Goal: Task Accomplishment & Management: Complete application form

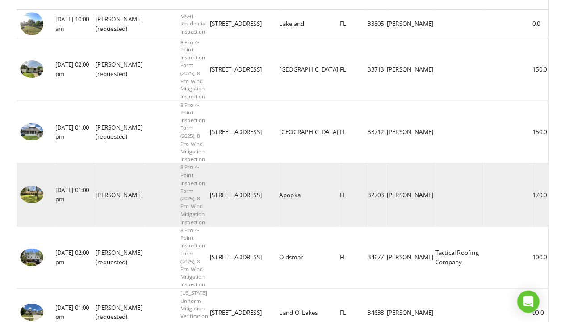
scroll to position [181, 0]
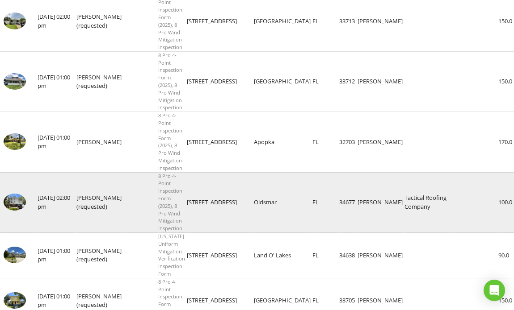
click at [15, 194] on img at bounding box center [15, 202] width 22 height 17
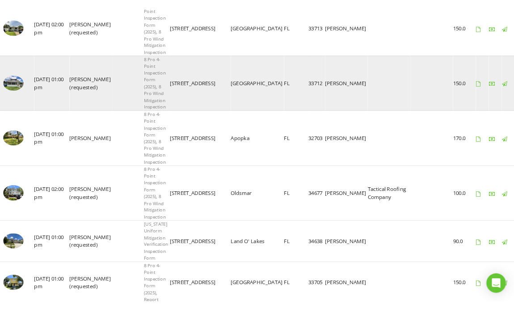
scroll to position [0, 0]
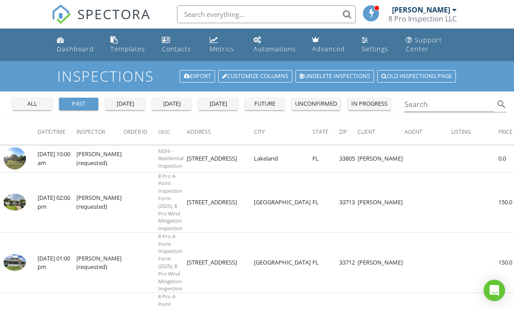
click at [455, 8] on div at bounding box center [454, 9] width 4 height 7
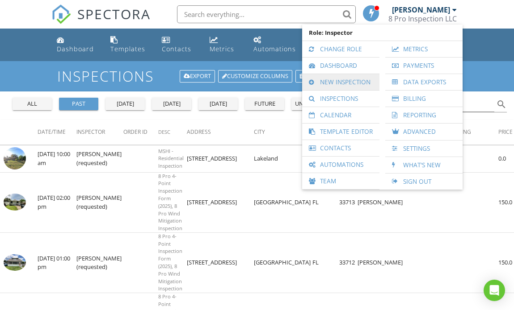
click at [351, 84] on link "New Inspection" at bounding box center [340, 82] width 68 height 16
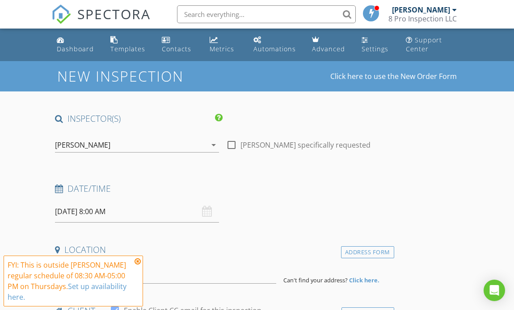
click at [163, 214] on input "08/28/2025 8:00 AM" at bounding box center [137, 212] width 164 height 22
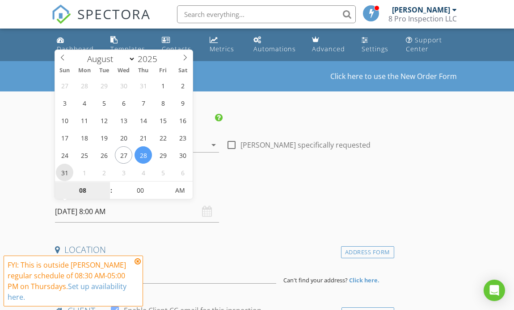
type input "08/31/2025 8:00 AM"
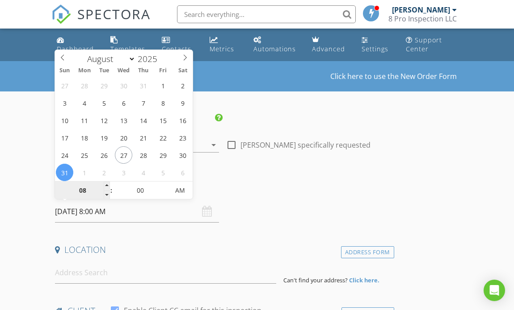
type input "9"
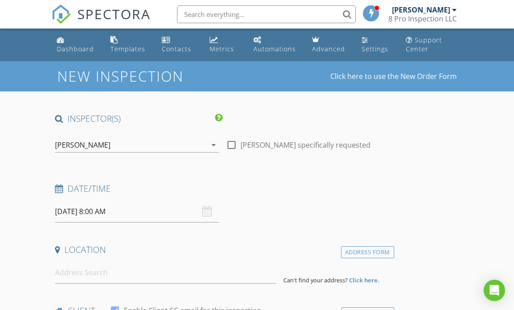
type input "08/31/2025 9:00 AM"
click at [226, 185] on h4 "Date/Time" at bounding box center [222, 189] width 335 height 12
click at [232, 144] on div at bounding box center [231, 145] width 15 height 15
checkbox input "true"
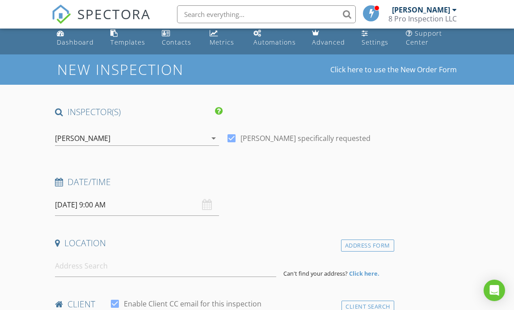
scroll to position [51, 0]
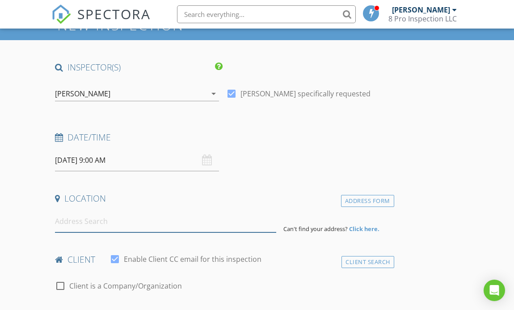
click at [80, 223] on input at bounding box center [165, 222] width 221 height 22
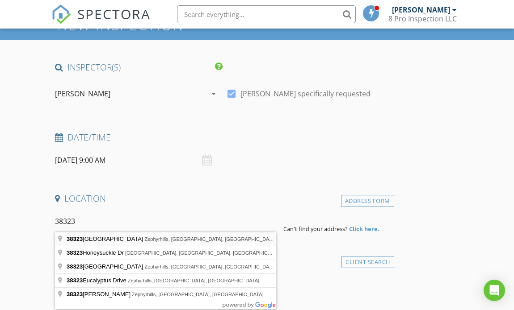
type input "38323 11th Avenue, Zephyrhills, FL, USA"
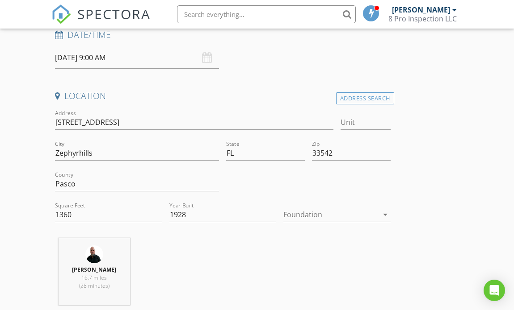
scroll to position [156, 0]
click at [384, 213] on icon "arrow_drop_down" at bounding box center [385, 213] width 11 height 11
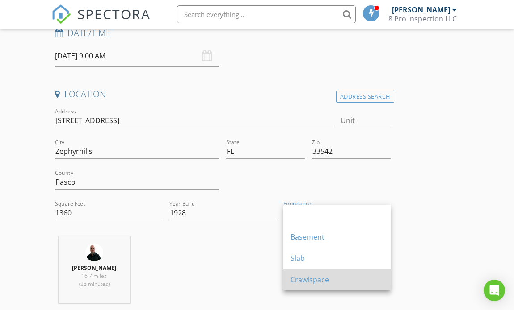
click at [326, 278] on div "Crawlspace" at bounding box center [336, 280] width 93 height 11
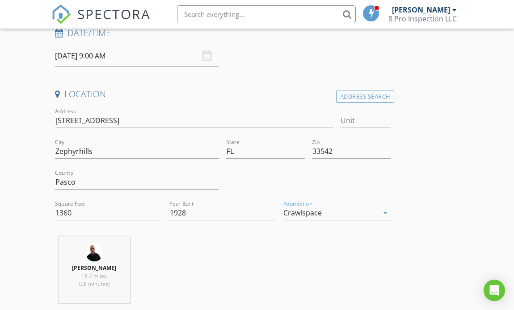
click at [388, 211] on icon "arrow_drop_down" at bounding box center [385, 213] width 11 height 11
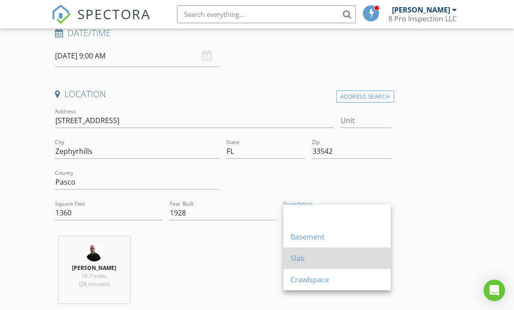
click at [322, 257] on div "Slab" at bounding box center [336, 258] width 93 height 11
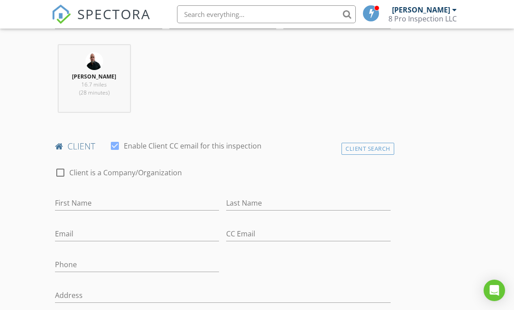
scroll to position [364, 0]
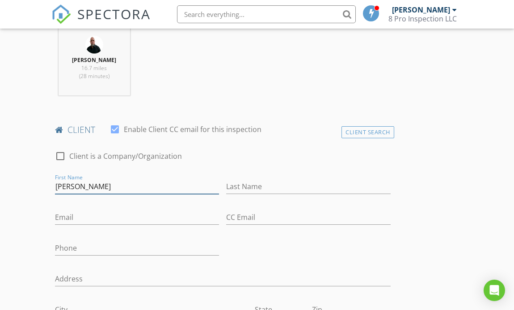
type input "Carlos"
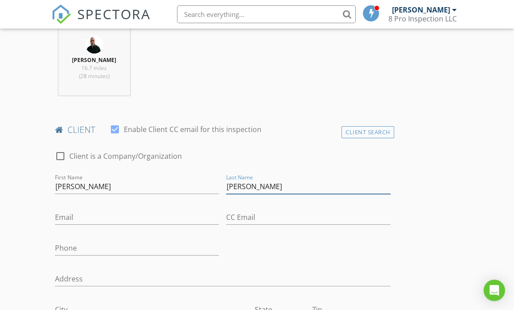
type input "Ortiz Rivera"
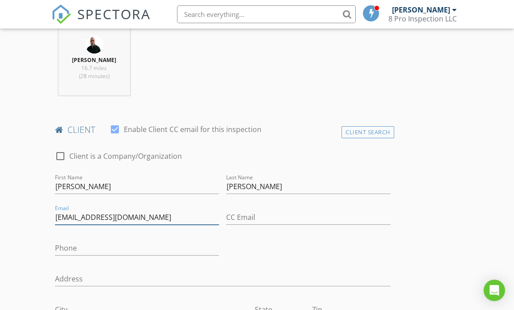
type input "negro.co.7@gmail.com"
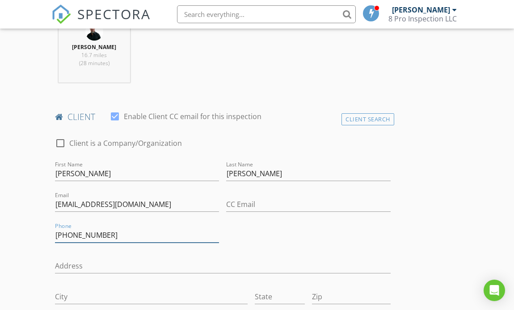
scroll to position [430, 0]
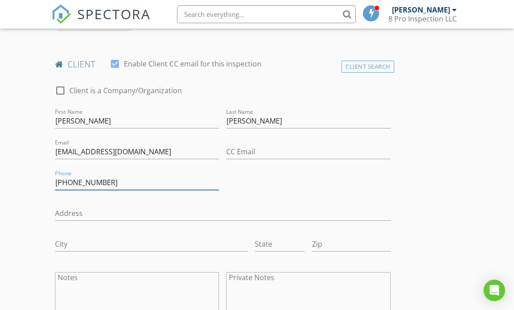
type input "813-405-5905"
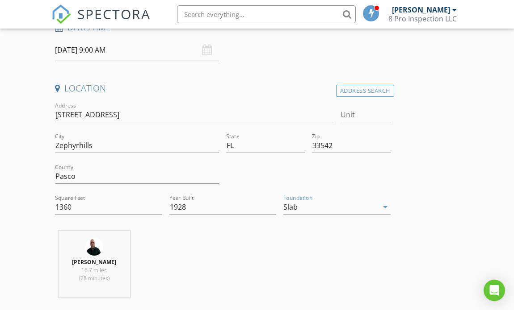
scroll to position [147, 0]
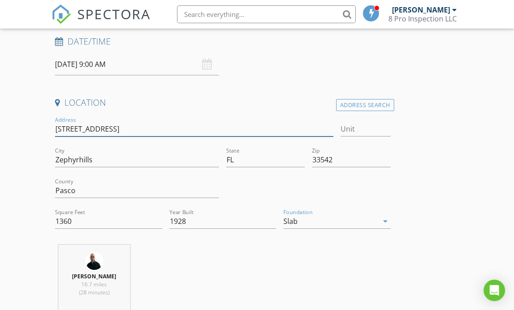
drag, startPoint x: 115, startPoint y: 127, endPoint x: 53, endPoint y: 128, distance: 62.1
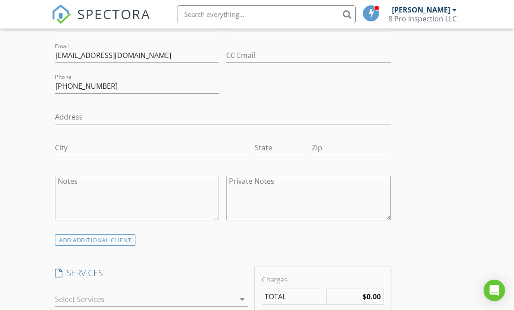
scroll to position [524, 0]
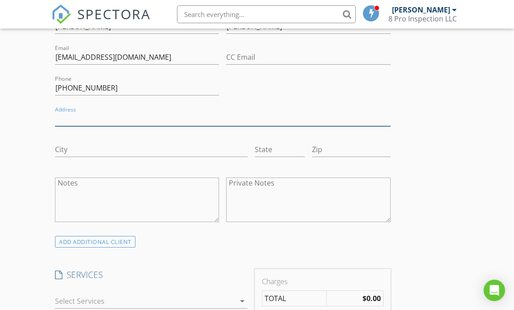
click at [59, 117] on input "Address" at bounding box center [222, 119] width 335 height 15
paste input "38323 11th Ave"
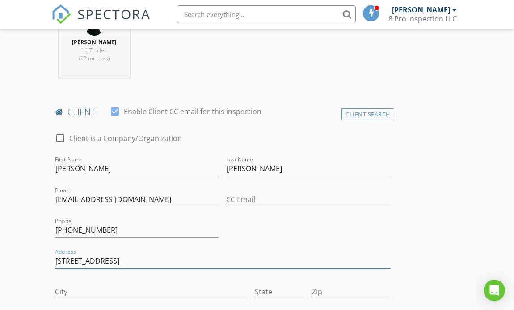
scroll to position [181, 0]
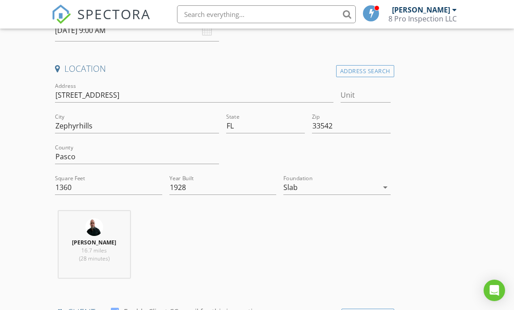
type input "38323 11th Ave"
drag, startPoint x: 95, startPoint y: 123, endPoint x: 49, endPoint y: 125, distance: 46.0
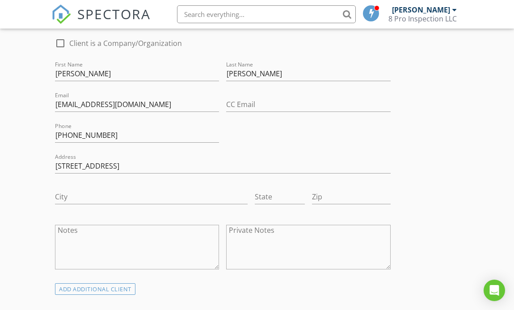
scroll to position [479, 0]
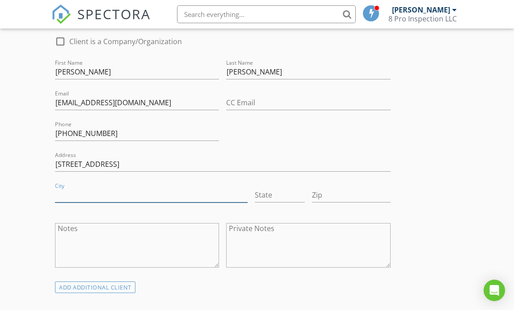
paste input "Zephyrhills"
type input "Zephyrhills"
type input "FL"
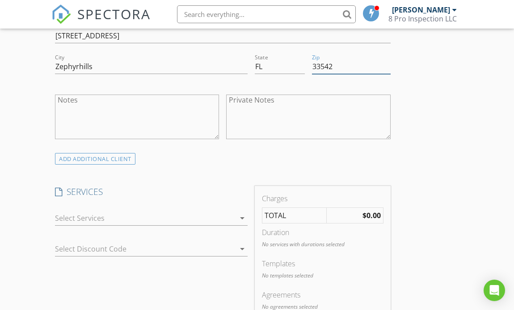
scroll to position [614, 0]
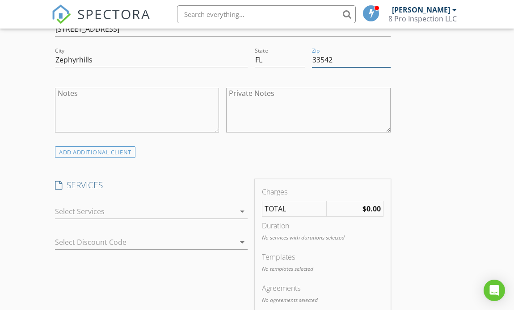
type input "33542"
click at [240, 211] on icon "arrow_drop_down" at bounding box center [242, 211] width 11 height 11
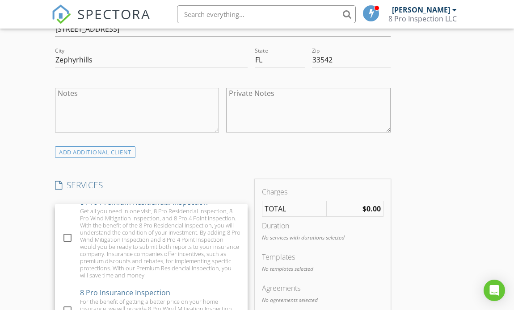
scroll to position [127, 0]
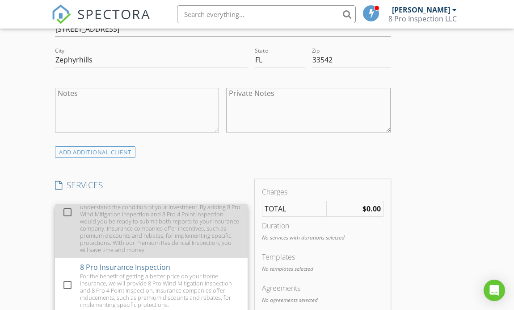
click at [65, 216] on div at bounding box center [67, 212] width 15 height 15
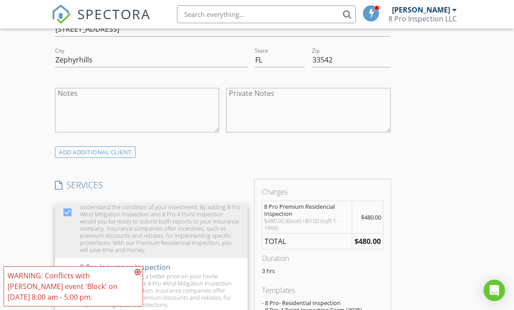
click at [137, 270] on icon at bounding box center [137, 272] width 6 height 7
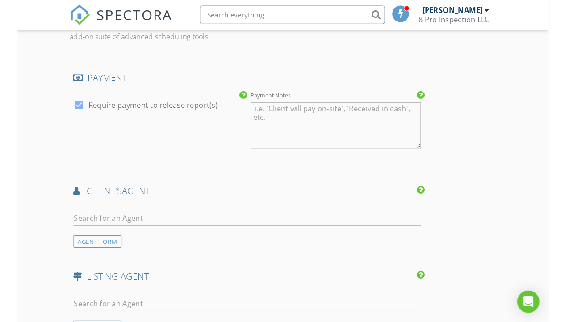
scroll to position [1036, 0]
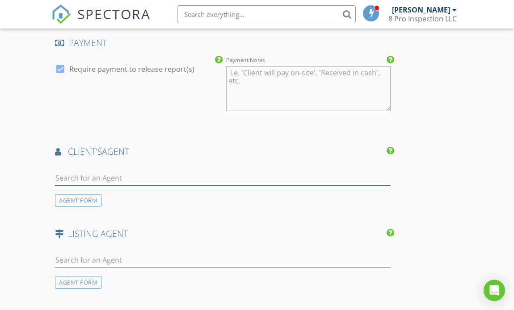
click at [84, 177] on input "text" at bounding box center [222, 178] width 335 height 15
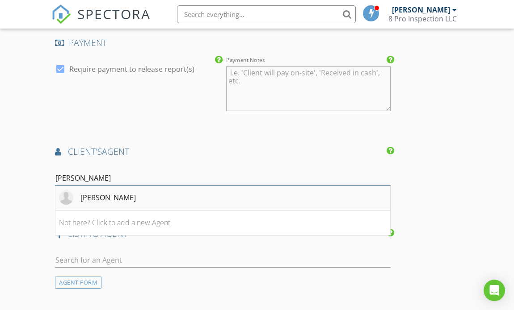
type input "Cris"
click at [127, 197] on div "Cristina Arcusa" at bounding box center [107, 198] width 55 height 11
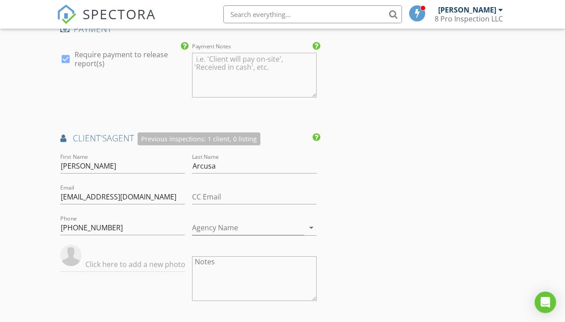
scroll to position [1094, 0]
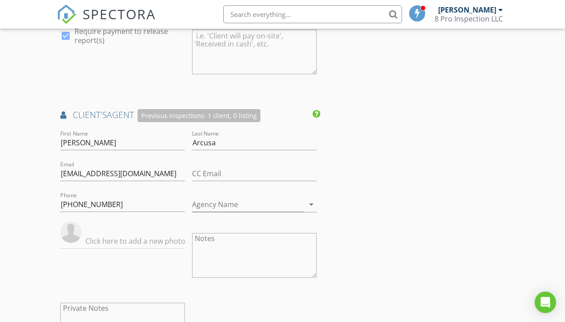
click at [71, 243] on img at bounding box center [70, 231] width 21 height 21
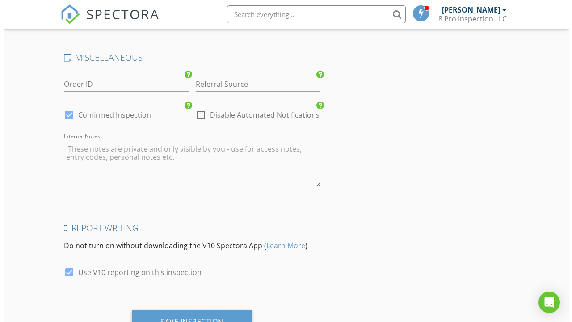
scroll to position [1571, 0]
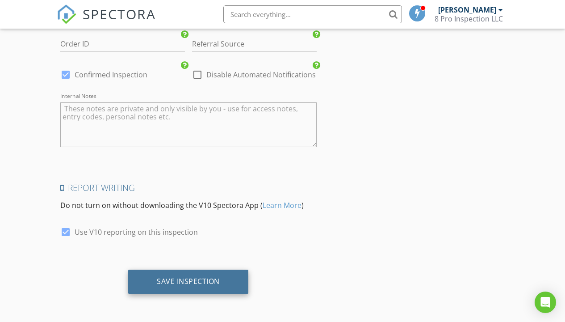
type input "Dalton Wade"
click at [214, 281] on div "Save Inspection" at bounding box center [188, 280] width 63 height 9
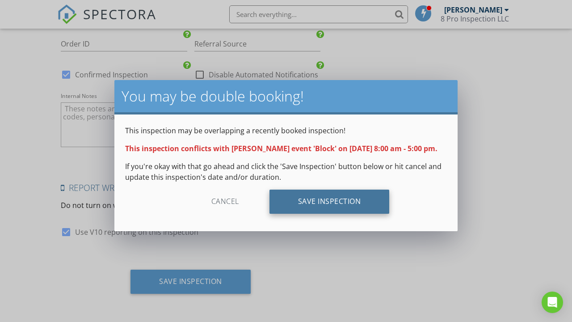
click at [336, 209] on div "Save Inspection" at bounding box center [329, 201] width 120 height 24
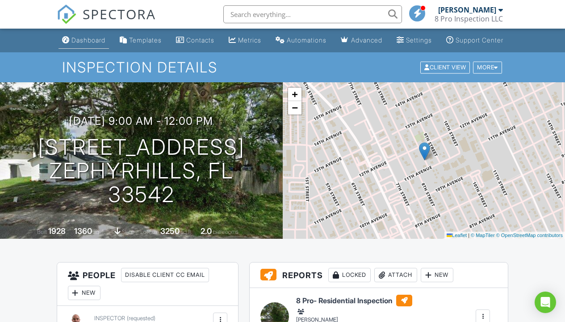
click at [83, 44] on div "Dashboard" at bounding box center [88, 40] width 34 height 8
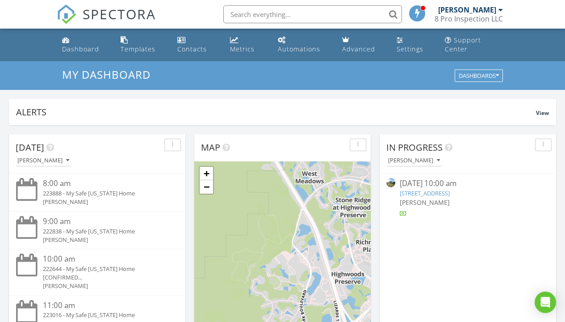
scroll to position [827, 579]
click at [86, 49] on div "Dashboard" at bounding box center [80, 49] width 37 height 8
click at [435, 193] on link "[STREET_ADDRESS]" at bounding box center [425, 193] width 50 height 8
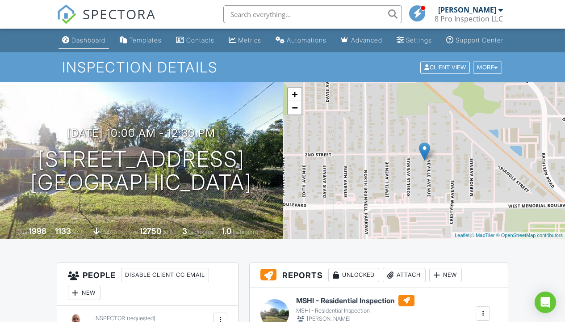
click at [75, 44] on div "Dashboard" at bounding box center [88, 40] width 34 height 8
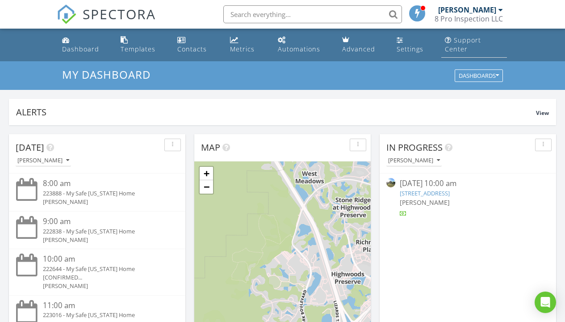
scroll to position [827, 579]
click at [500, 10] on div at bounding box center [500, 9] width 4 height 7
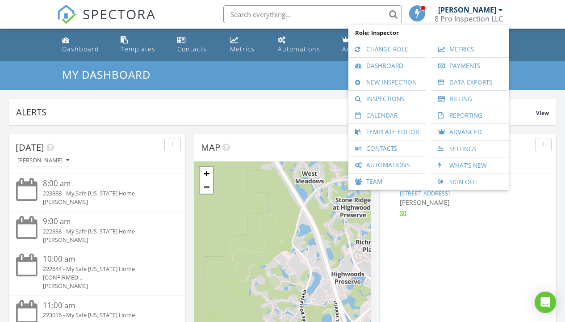
click at [500, 10] on div at bounding box center [500, 9] width 4 height 7
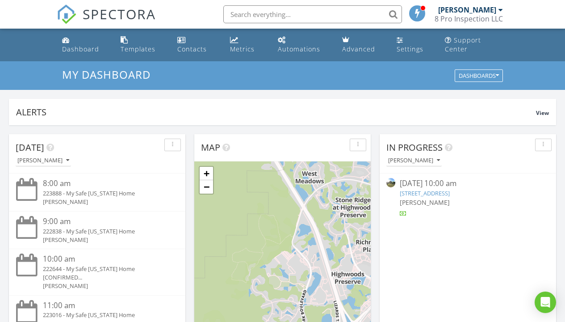
click at [500, 10] on div at bounding box center [500, 9] width 4 height 7
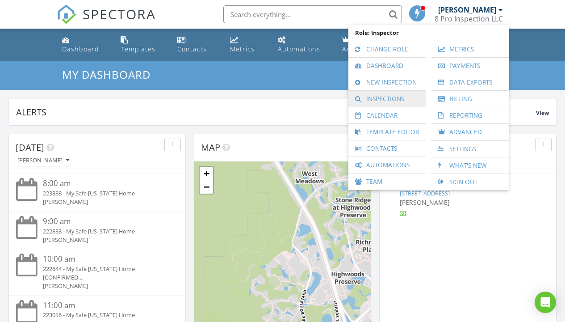
click at [392, 96] on link "Inspections" at bounding box center [387, 99] width 68 height 16
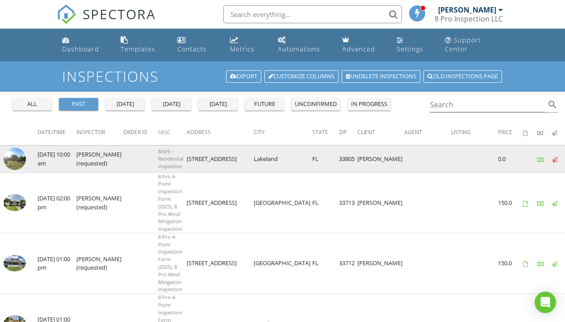
click at [20, 159] on img at bounding box center [15, 158] width 22 height 22
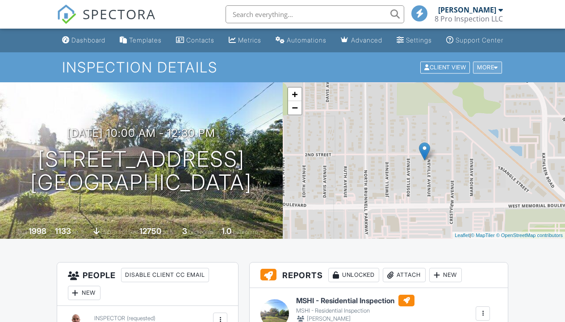
click at [497, 70] on div at bounding box center [496, 67] width 4 height 6
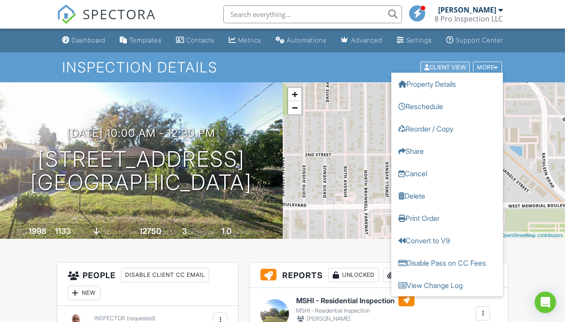
click at [460, 73] on div "Client View" at bounding box center [445, 67] width 50 height 12
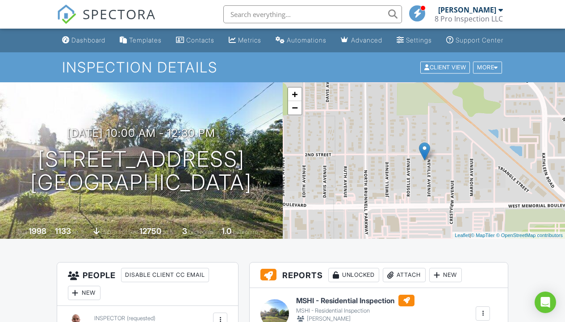
click at [500, 9] on div at bounding box center [500, 9] width 4 height 7
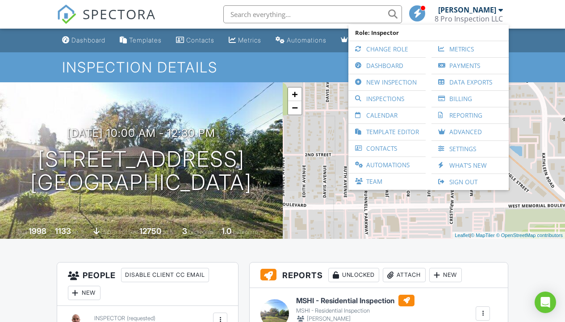
click at [320, 75] on h1 "Inspection Details" at bounding box center [282, 67] width 440 height 16
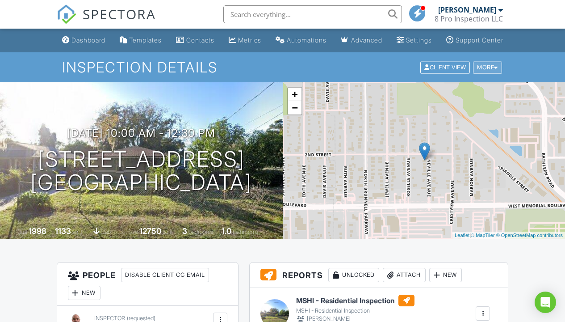
click at [493, 73] on div "More" at bounding box center [487, 67] width 29 height 12
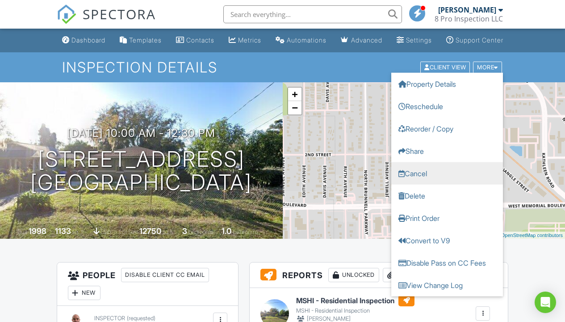
click at [417, 183] on link "Cancel" at bounding box center [447, 173] width 112 height 22
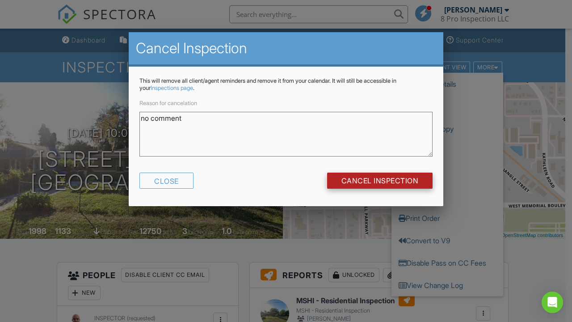
type textarea "no comment"
click at [350, 178] on input "Cancel Inspection" at bounding box center [380, 180] width 106 height 16
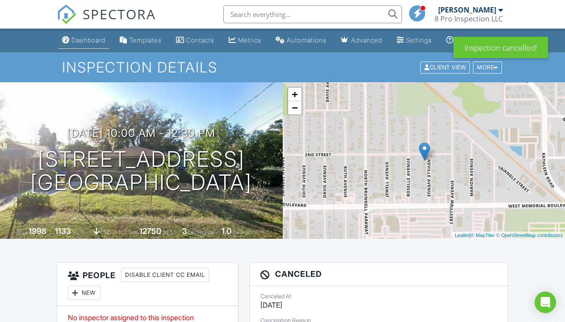
click at [80, 44] on div "Dashboard" at bounding box center [88, 40] width 34 height 8
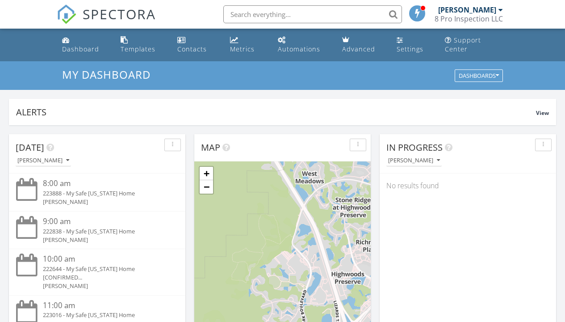
click at [501, 9] on div at bounding box center [500, 9] width 4 height 7
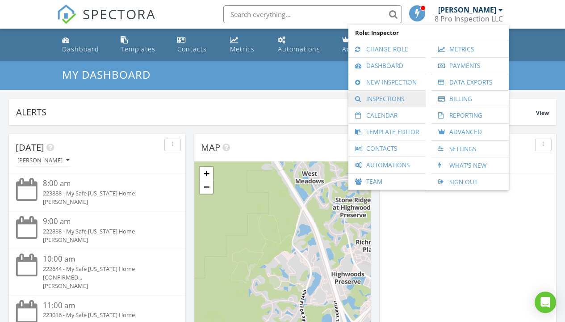
click at [394, 98] on link "Inspections" at bounding box center [387, 99] width 68 height 16
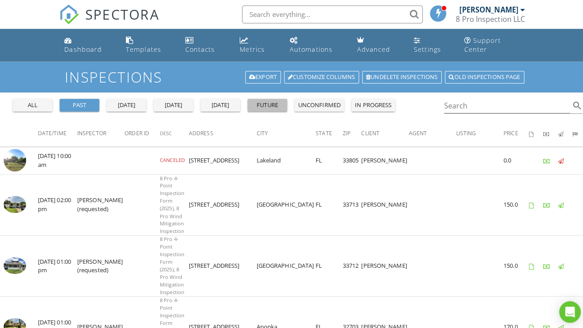
click at [269, 100] on div "future" at bounding box center [264, 104] width 32 height 9
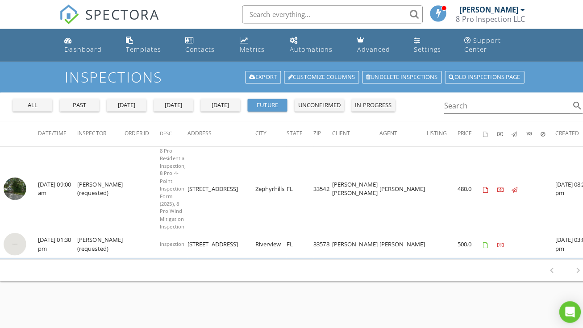
click at [515, 11] on div at bounding box center [517, 9] width 4 height 7
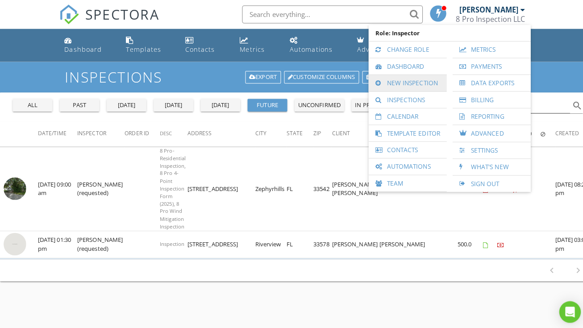
click at [412, 80] on link "New Inspection" at bounding box center [403, 82] width 68 height 16
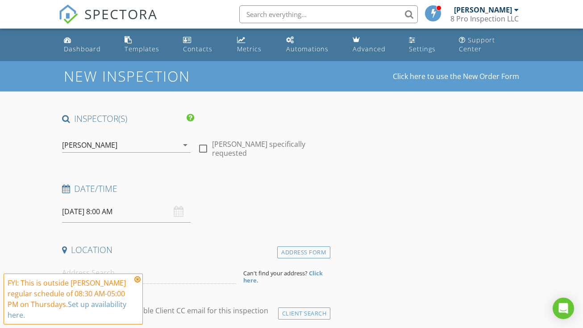
select select "7"
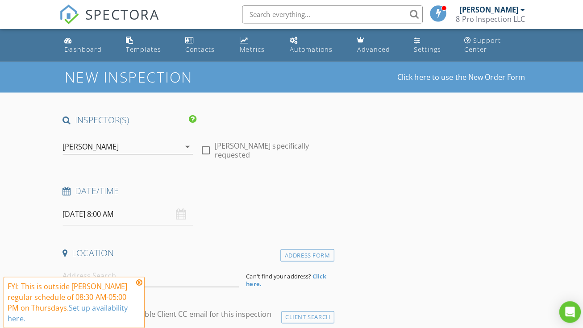
click at [206, 141] on div at bounding box center [203, 148] width 15 height 15
checkbox input "true"
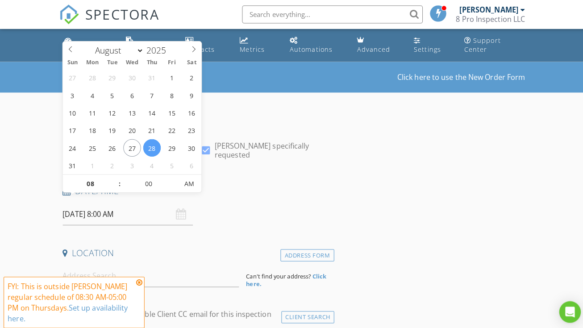
click at [84, 204] on input "[DATE] 8:00 AM" at bounding box center [126, 212] width 129 height 22
type input "[DATE] 8:00 AM"
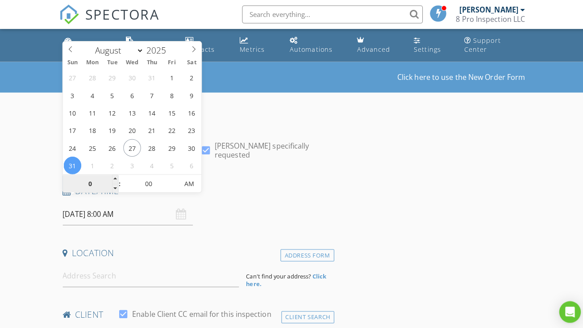
type input "01"
type input "[DATE] 1:00 PM"
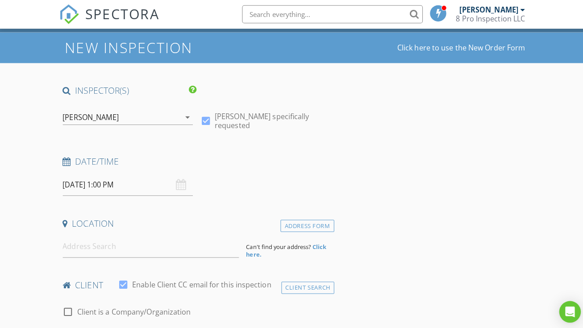
scroll to position [47, 0]
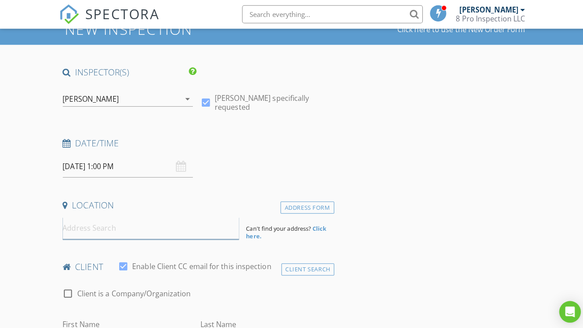
click at [78, 219] on input at bounding box center [149, 226] width 174 height 22
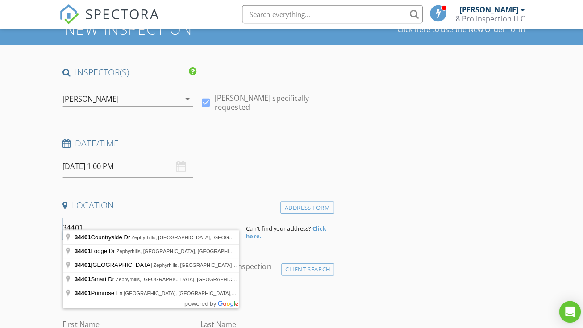
click at [70, 216] on input "34401" at bounding box center [149, 226] width 174 height 22
click at [93, 215] on input "38401" at bounding box center [149, 226] width 174 height 22
type input "[STREET_ADDRESS][DEMOGRAPHIC_DATA]"
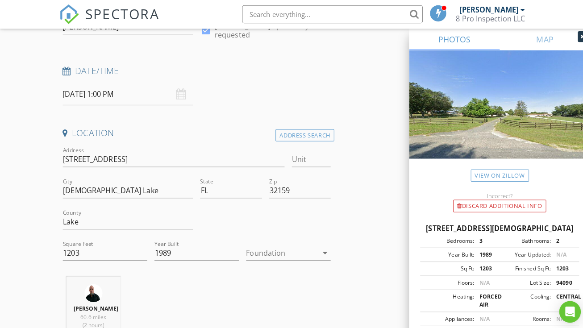
scroll to position [138, 0]
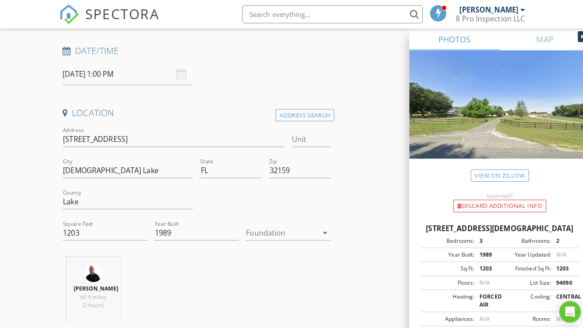
click at [322, 225] on icon "arrow_drop_down" at bounding box center [321, 230] width 11 height 11
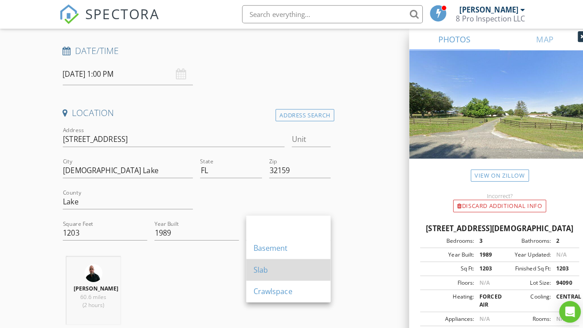
click at [276, 263] on div "Slab" at bounding box center [285, 267] width 69 height 11
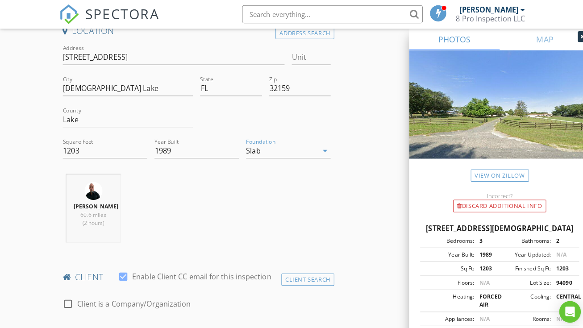
scroll to position [347, 0]
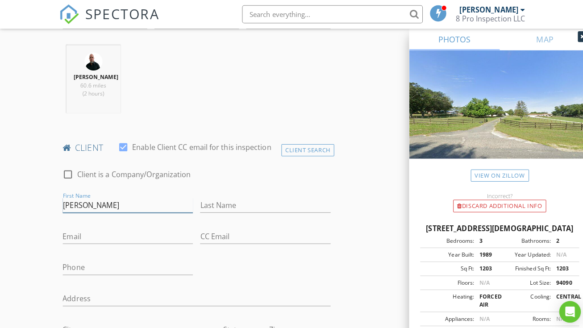
type input "[PERSON_NAME]"
type input "Melian"
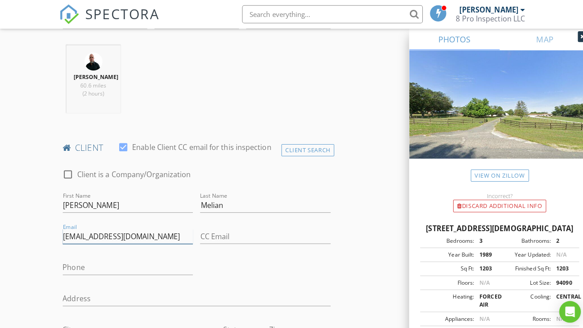
type input "[EMAIL_ADDRESS][DOMAIN_NAME]"
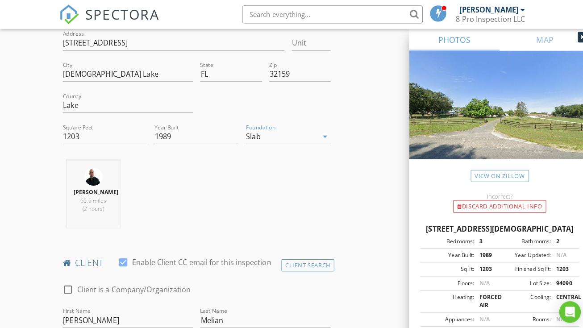
scroll to position [135, 0]
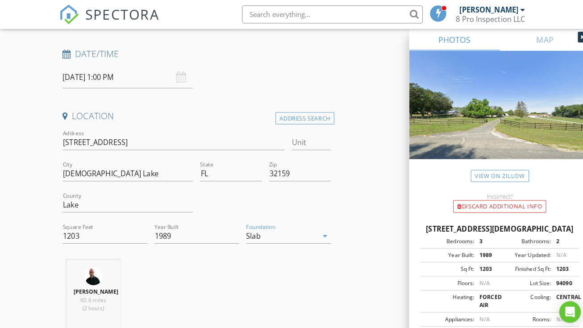
type input "[PHONE_NUMBER]"
drag, startPoint x: 149, startPoint y: 129, endPoint x: 61, endPoint y: 132, distance: 88.5
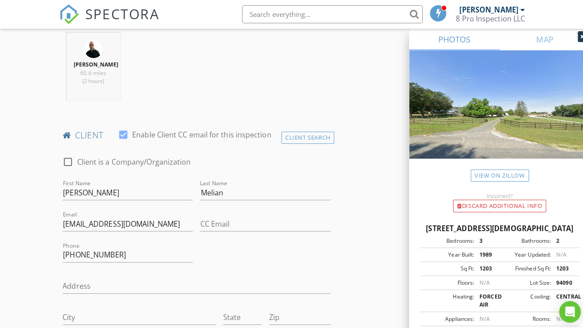
scroll to position [391, 0]
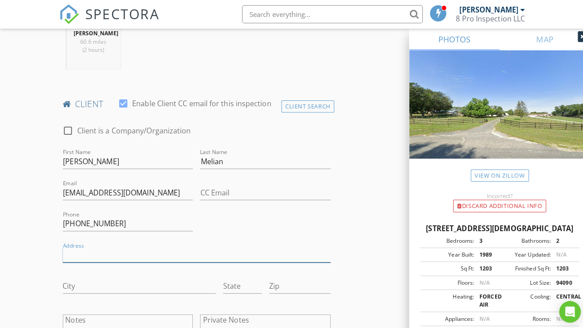
paste input "[STREET_ADDRESS]"
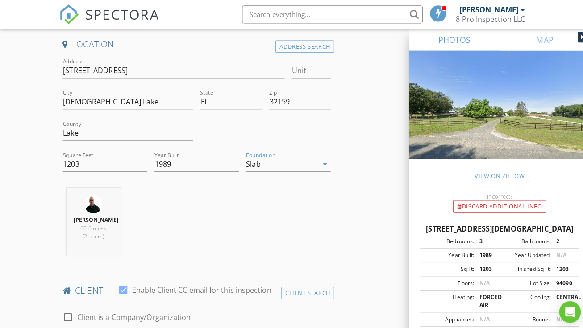
scroll to position [205, 0]
type input "[STREET_ADDRESS]"
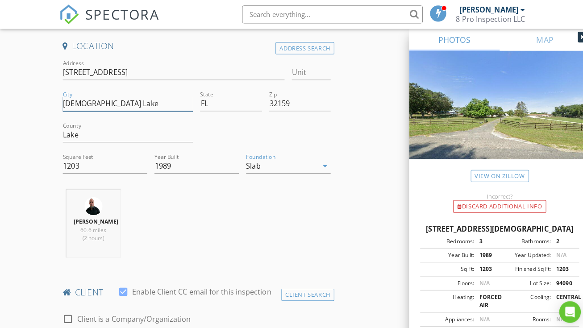
drag, startPoint x: 93, startPoint y: 92, endPoint x: 59, endPoint y: 93, distance: 34.8
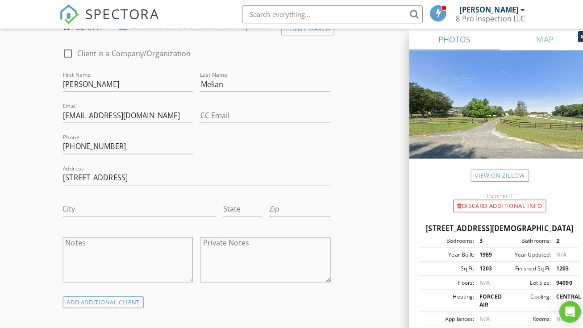
scroll to position [615, 0]
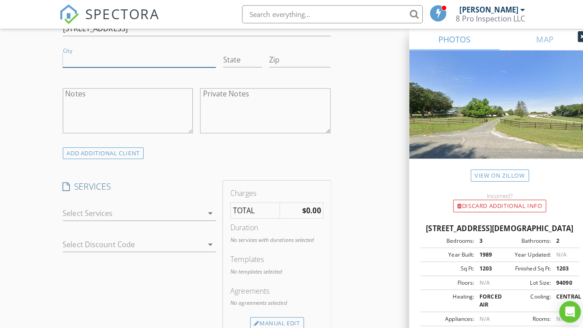
paste input "[DEMOGRAPHIC_DATA] Lake"
type input "[DEMOGRAPHIC_DATA] Lake"
click at [231, 57] on input "State" at bounding box center [240, 59] width 38 height 15
type input "FL"
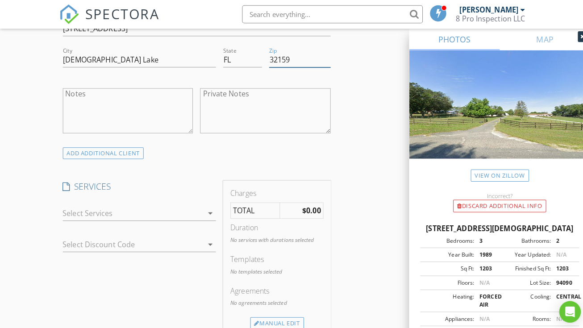
type input "32159"
click at [208, 209] on icon "arrow_drop_down" at bounding box center [208, 211] width 11 height 11
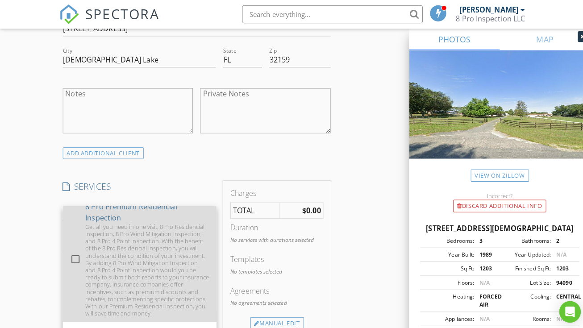
scroll to position [122, 0]
click at [76, 262] on div at bounding box center [74, 254] width 15 height 15
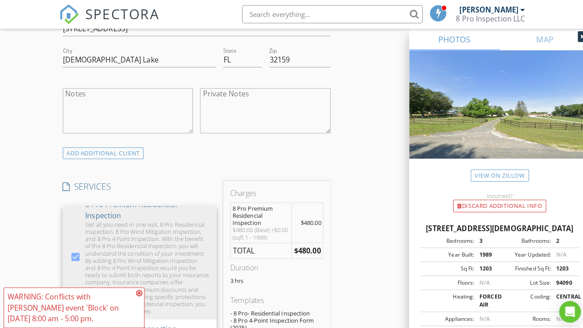
click at [139, 289] on icon at bounding box center [137, 290] width 6 height 7
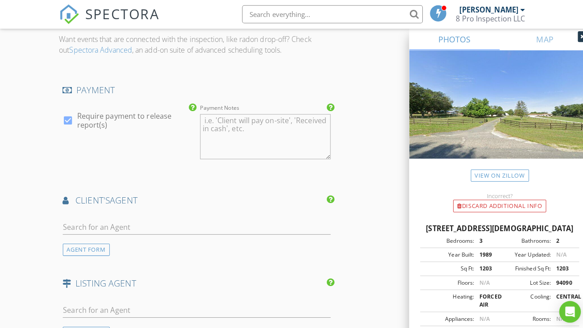
scroll to position [1005, 0]
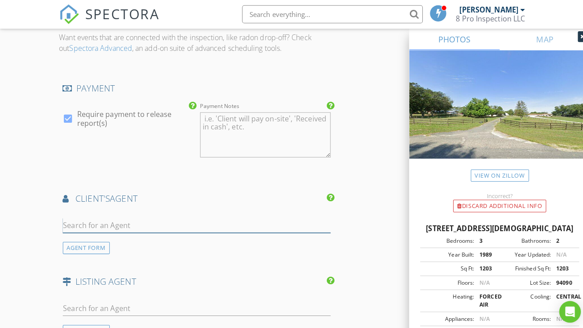
click at [82, 220] on input "text" at bounding box center [194, 223] width 265 height 15
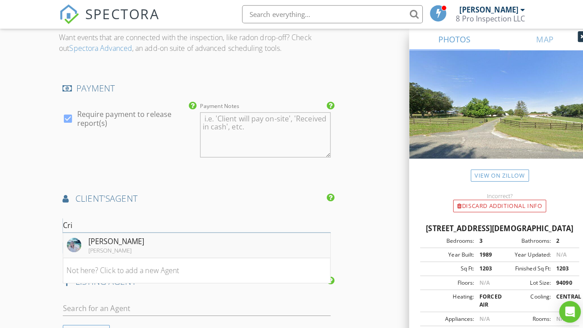
type input "Cri"
click at [122, 234] on div "[PERSON_NAME]" at bounding box center [115, 239] width 55 height 11
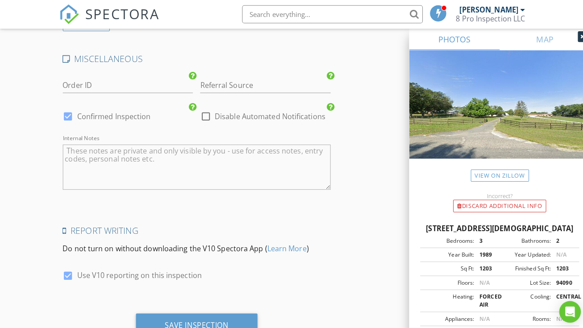
scroll to position [1541, 0]
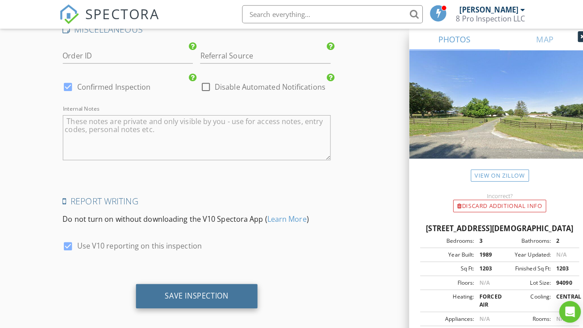
click at [205, 288] on div "Save Inspection" at bounding box center [194, 292] width 63 height 9
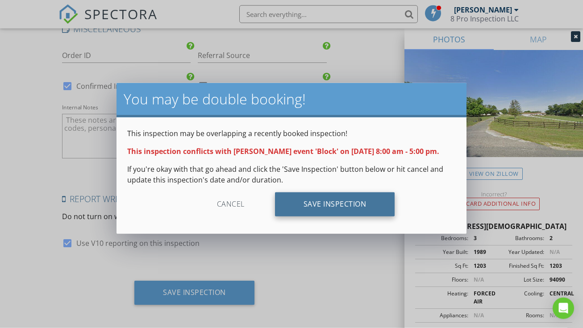
click at [297, 214] on div "Save Inspection" at bounding box center [335, 205] width 120 height 24
